Goal: Task Accomplishment & Management: Use online tool/utility

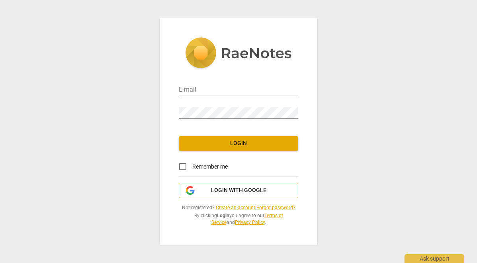
type input "mgayner@gmail.com"
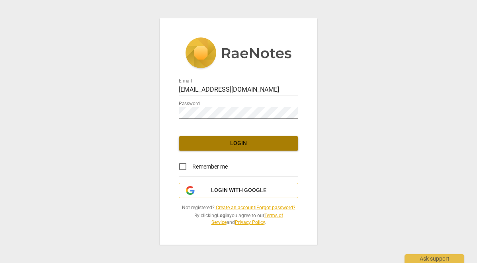
click at [236, 142] on span "Login" at bounding box center [238, 143] width 107 height 8
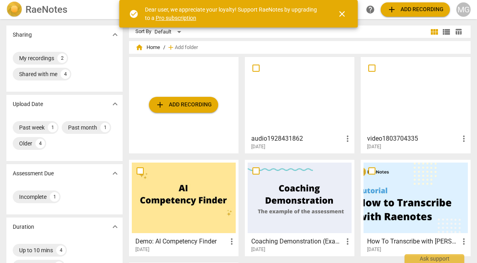
click at [185, 105] on span "add Add recording" at bounding box center [183, 105] width 57 height 10
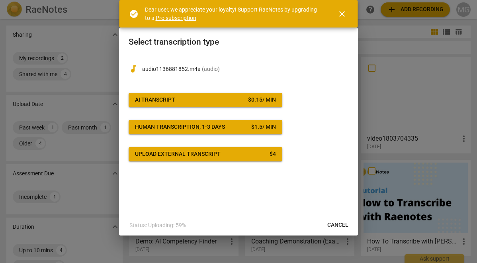
click at [207, 102] on span "AI Transcript $ 0.15 / min" at bounding box center [205, 100] width 141 height 8
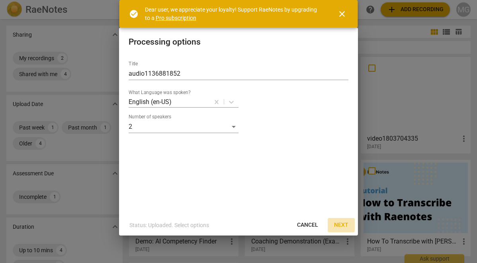
click at [339, 223] on span "Next" at bounding box center [341, 225] width 14 height 8
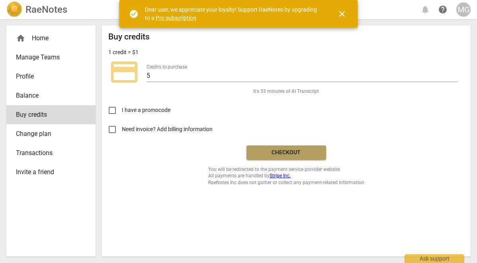
click at [289, 154] on span "Checkout" at bounding box center [286, 152] width 67 height 8
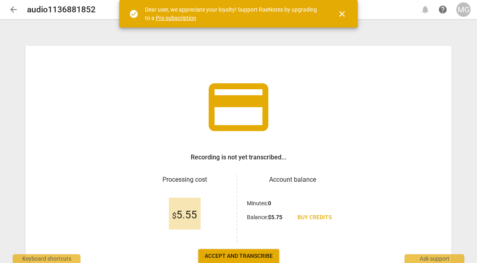
click at [344, 15] on span "close" at bounding box center [342, 14] width 10 height 10
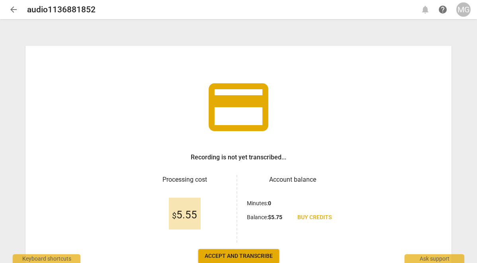
scroll to position [51, 0]
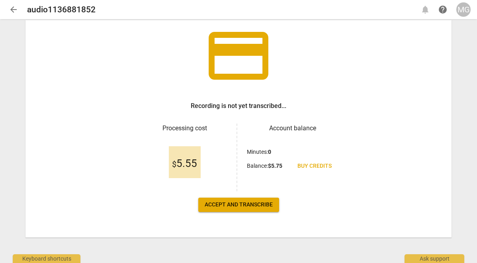
click at [226, 207] on span "Accept and transcribe" at bounding box center [239, 205] width 68 height 8
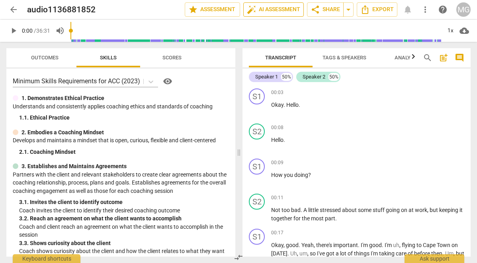
click at [279, 10] on span "auto_fix_high AI Assessment" at bounding box center [273, 10] width 53 height 10
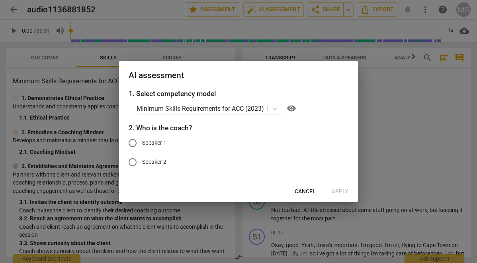
click at [311, 191] on span "Cancel" at bounding box center [305, 192] width 21 height 8
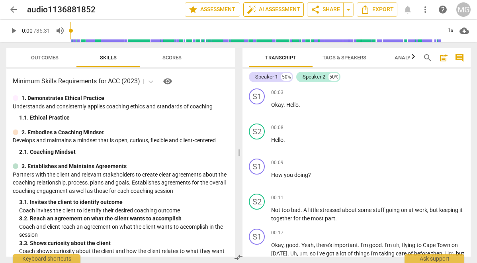
click at [273, 8] on span "auto_fix_high AI Assessment" at bounding box center [273, 10] width 53 height 10
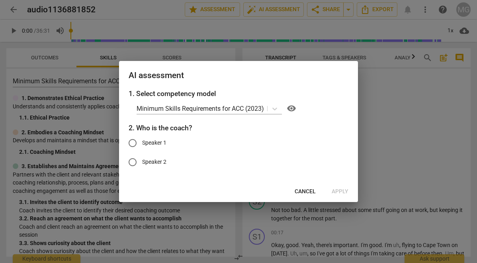
click at [133, 140] on input "Speaker 1" at bounding box center [132, 142] width 19 height 19
radio input "true"
click at [335, 191] on span "Apply" at bounding box center [340, 192] width 17 height 8
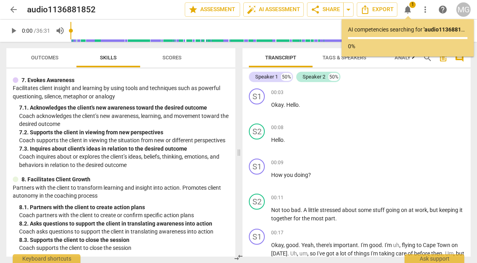
scroll to position [510, 0]
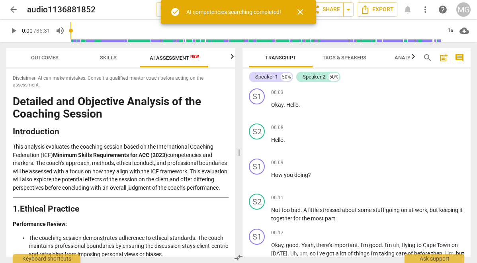
click at [166, 161] on p "This analysis evaluates the coaching session based on the International Coachin…" at bounding box center [121, 167] width 216 height 49
click at [302, 11] on span "close" at bounding box center [300, 12] width 10 height 10
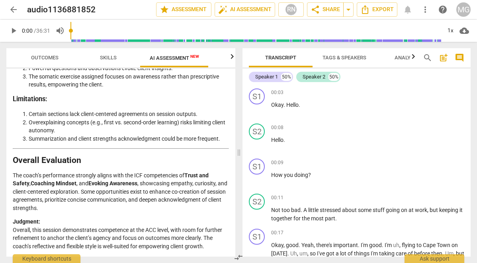
scroll to position [1536, 0]
click at [466, 9] on div "MG" at bounding box center [463, 9] width 14 height 14
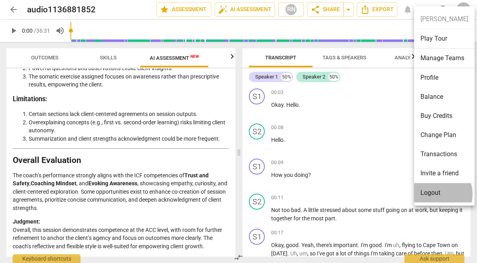
click at [436, 194] on li "Logout" at bounding box center [444, 192] width 61 height 19
